Goal: Contribute content: Contribute content

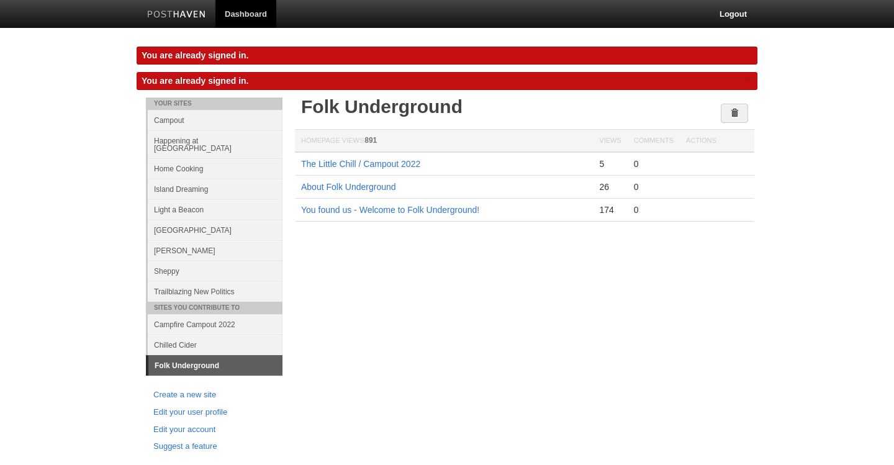
click at [191, 242] on link "[PERSON_NAME]" at bounding box center [215, 250] width 135 height 20
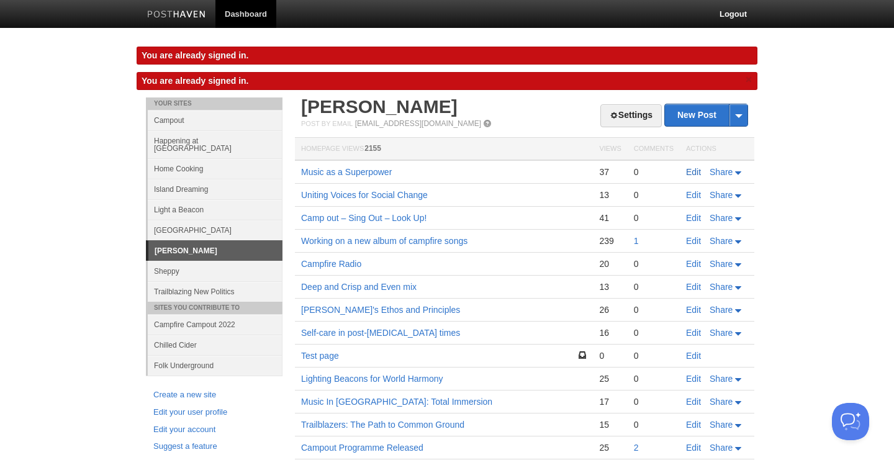
click at [691, 171] on link "Edit" at bounding box center [693, 172] width 15 height 10
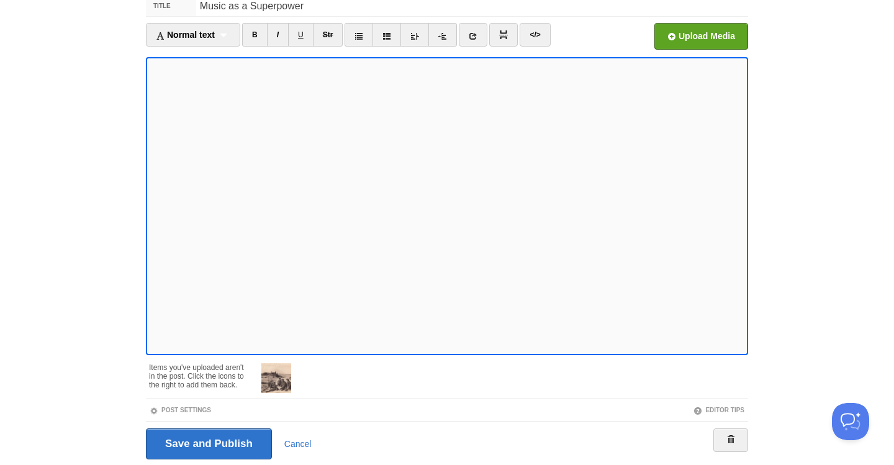
scroll to position [129, 0]
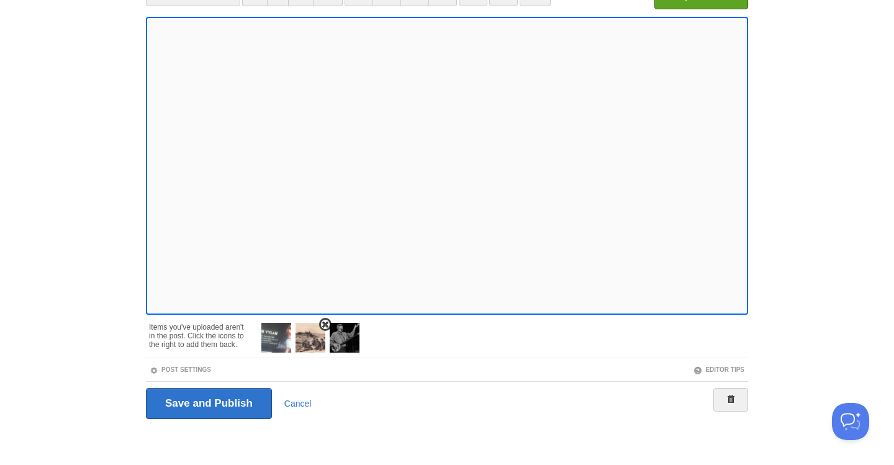
click at [314, 334] on img at bounding box center [311, 338] width 30 height 30
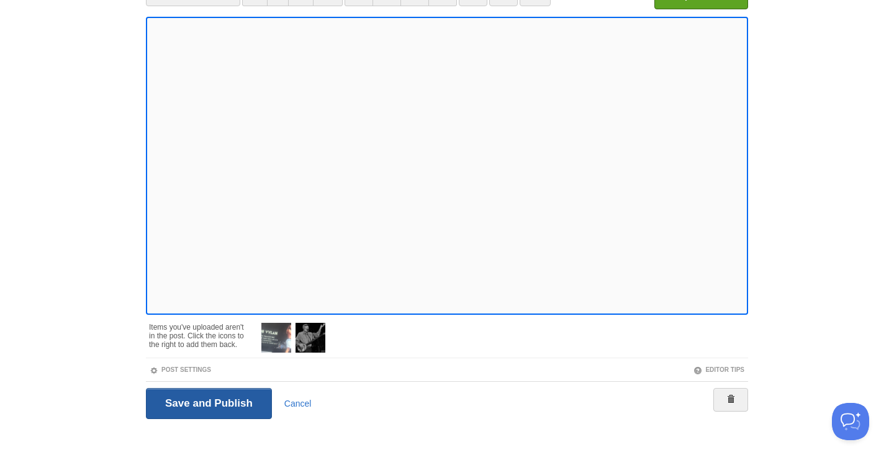
click at [201, 405] on input "Save and Publish" at bounding box center [209, 403] width 126 height 31
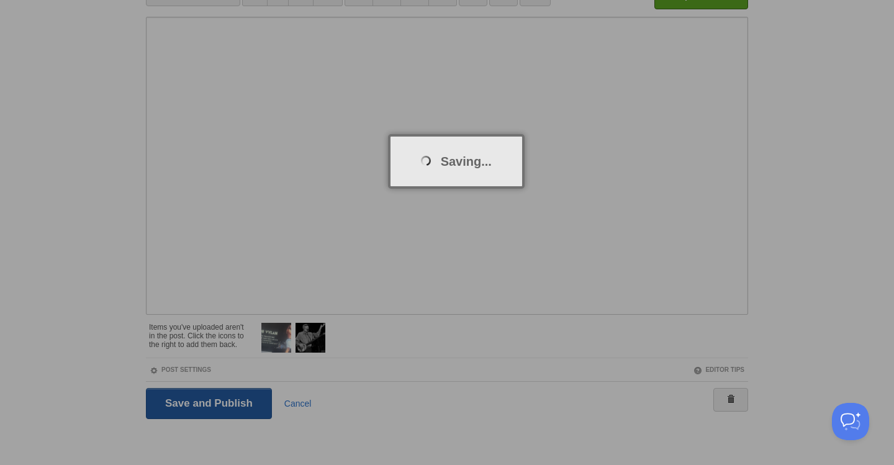
scroll to position [72, 0]
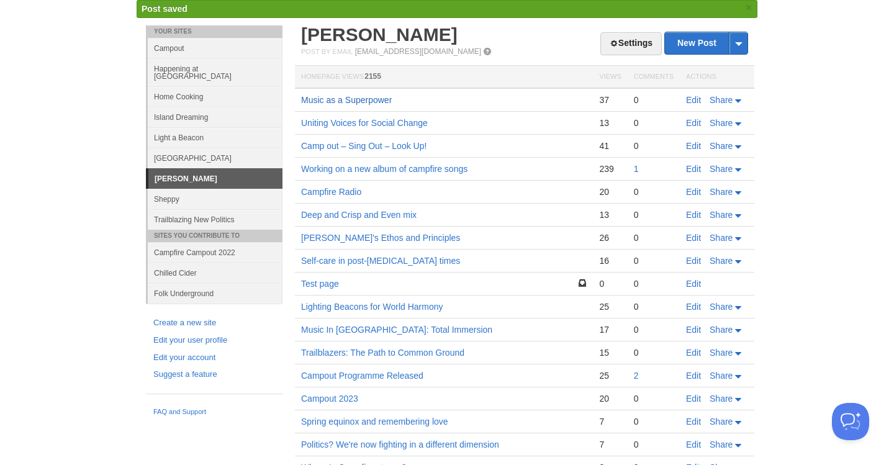
click at [338, 99] on link "Music as a Superpower" at bounding box center [346, 100] width 91 height 10
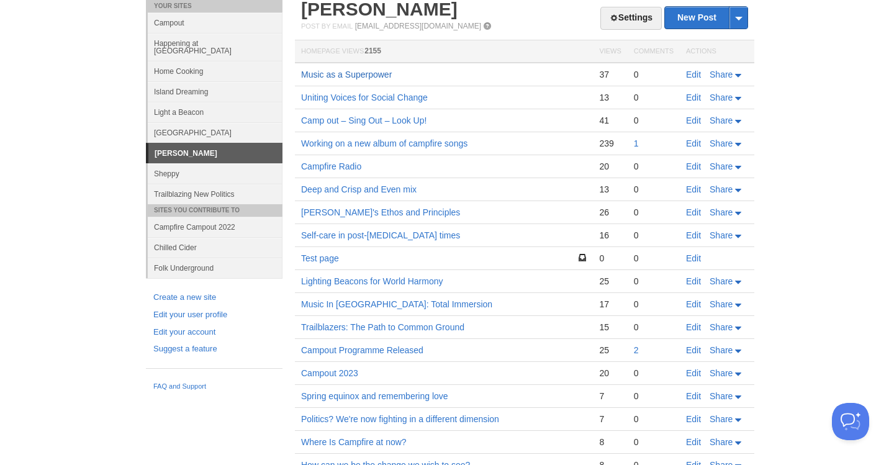
click at [369, 76] on link "Music as a Superpower" at bounding box center [346, 75] width 91 height 10
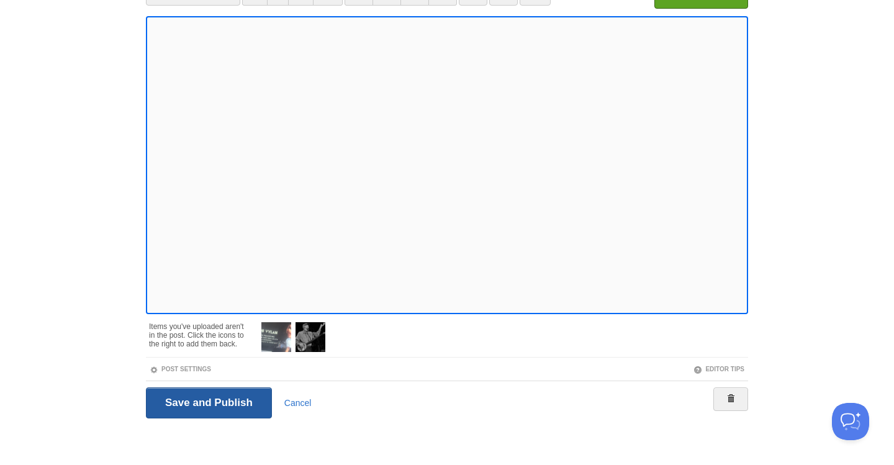
scroll to position [103, 0]
click at [191, 405] on input "Save and Publish" at bounding box center [209, 403] width 126 height 31
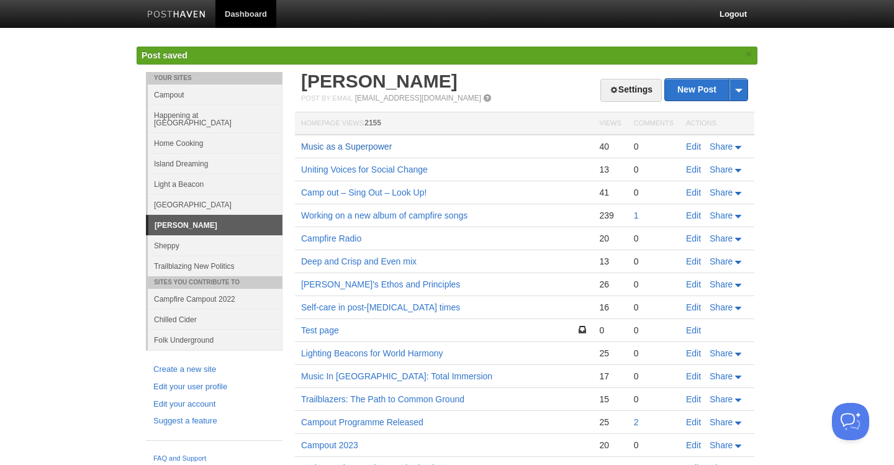
click at [374, 146] on link "Music as a Superpower" at bounding box center [346, 147] width 91 height 10
